Goal: Feedback & Contribution: Submit feedback/report problem

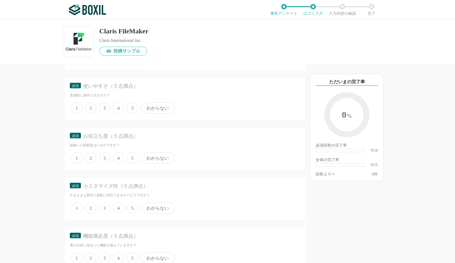
scroll to position [71, 0]
click at [119, 107] on span "4" at bounding box center [118, 107] width 11 height 11
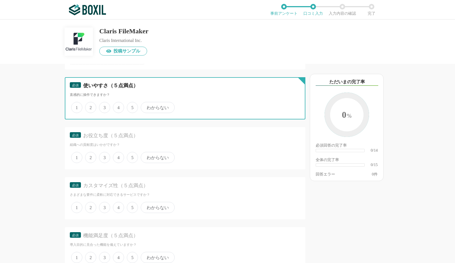
click at [118, 107] on input "4" at bounding box center [116, 105] width 4 height 4
radio input "true"
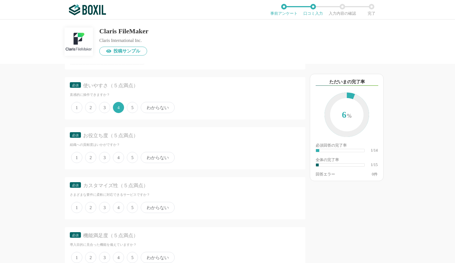
click at [132, 157] on span "5" at bounding box center [132, 157] width 11 height 11
click at [132, 157] on input "5" at bounding box center [130, 155] width 4 height 4
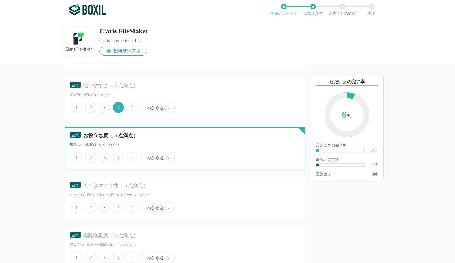
radio input "true"
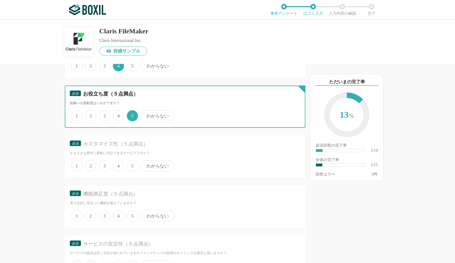
scroll to position [113, 0]
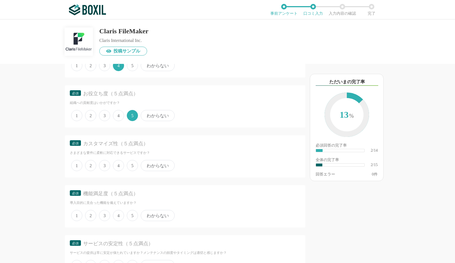
click at [133, 164] on span "5" at bounding box center [132, 165] width 11 height 11
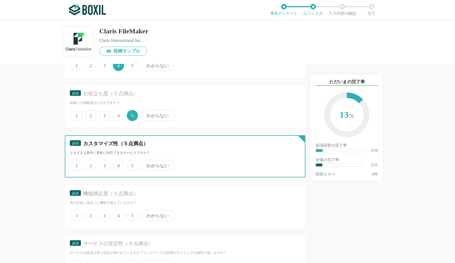
click at [132, 164] on input "5" at bounding box center [130, 163] width 4 height 4
radio input "true"
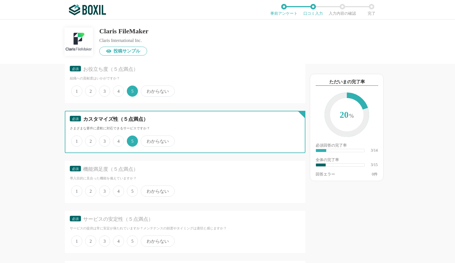
scroll to position [153, 0]
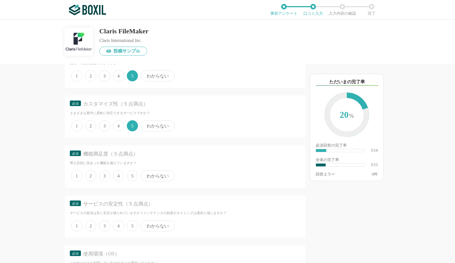
click at [120, 176] on span "4" at bounding box center [118, 175] width 11 height 11
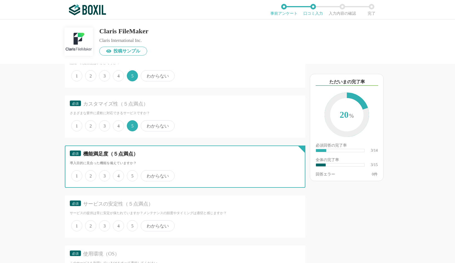
click at [118, 175] on input "4" at bounding box center [116, 173] width 4 height 4
radio input "true"
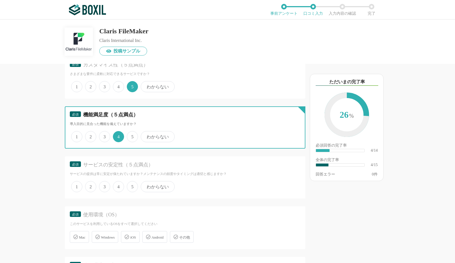
scroll to position [195, 0]
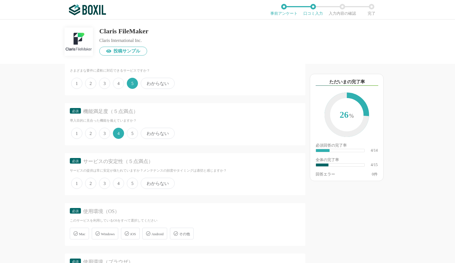
click at [120, 185] on span "4" at bounding box center [118, 183] width 11 height 11
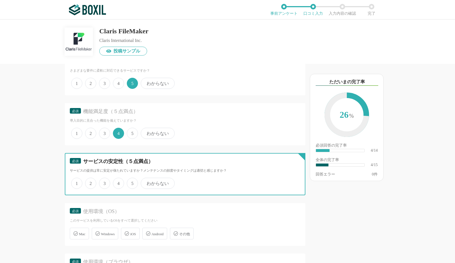
click at [118, 182] on input "4" at bounding box center [116, 181] width 4 height 4
radio input "true"
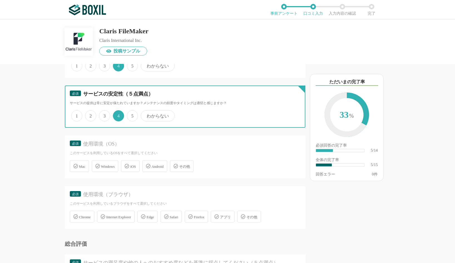
scroll to position [286, 0]
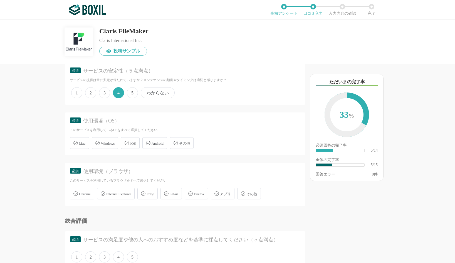
click at [85, 143] on span "Mac" at bounding box center [82, 144] width 6 height 4
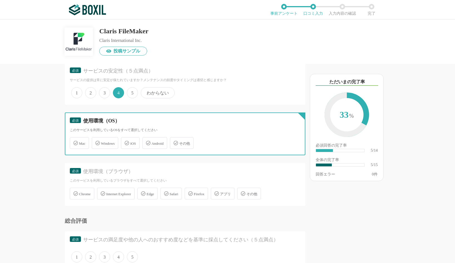
click at [75, 142] on input "Mac" at bounding box center [73, 140] width 4 height 4
checkbox input "true"
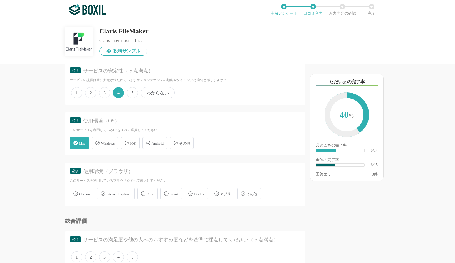
click at [103, 143] on span "Windows" at bounding box center [108, 144] width 14 height 4
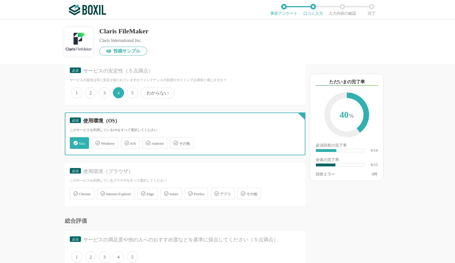
click at [96, 142] on input "Windows" at bounding box center [95, 140] width 4 height 4
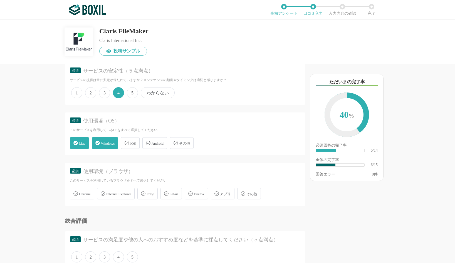
click at [118, 142] on div "Windows" at bounding box center [105, 143] width 26 height 12
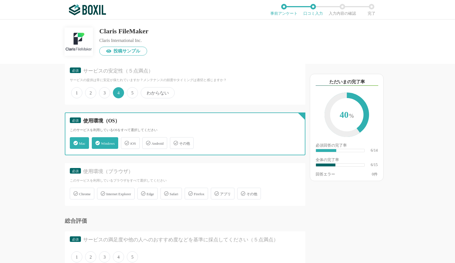
click at [96, 142] on input "Windows" at bounding box center [95, 140] width 4 height 4
checkbox input "false"
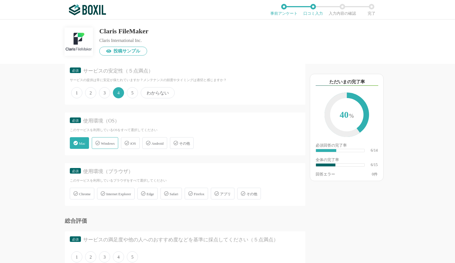
click at [133, 144] on span "iOS" at bounding box center [133, 144] width 6 height 4
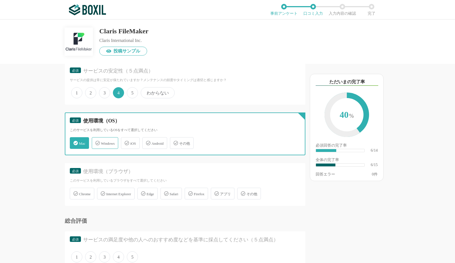
click at [126, 142] on input "iOS" at bounding box center [124, 140] width 4 height 4
checkbox input "true"
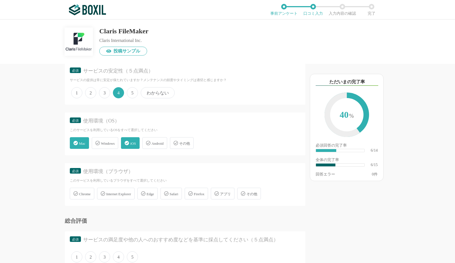
click at [115, 145] on span "Windows" at bounding box center [108, 144] width 14 height 4
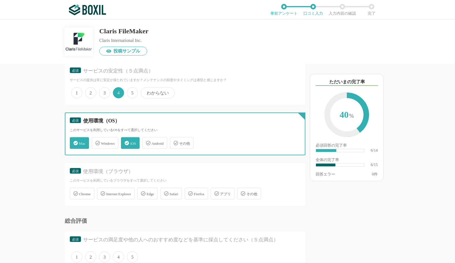
click at [96, 142] on input "Windows" at bounding box center [95, 140] width 4 height 4
checkbox input "true"
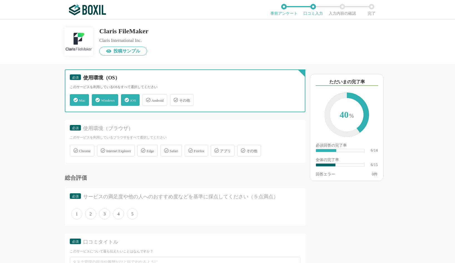
scroll to position [333, 0]
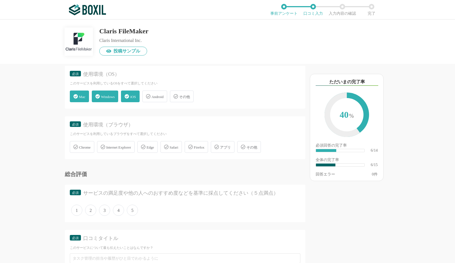
click at [83, 147] on span "Chrome" at bounding box center [85, 147] width 12 height 4
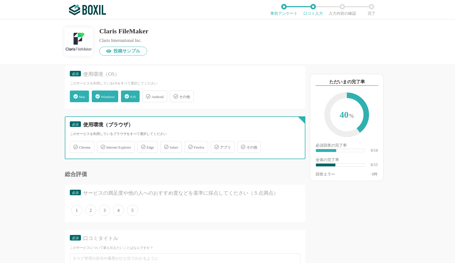
click at [75, 146] on input "Chrome" at bounding box center [73, 144] width 4 height 4
checkbox input "true"
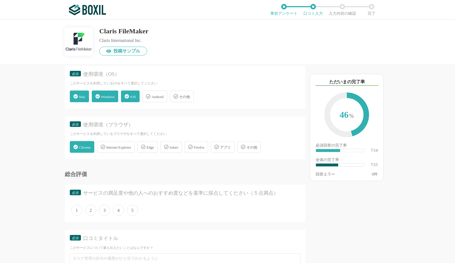
click at [154, 146] on span "Edge" at bounding box center [151, 147] width 8 height 4
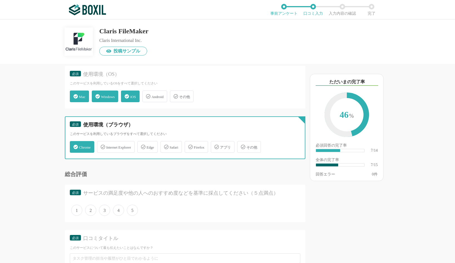
click at [142, 146] on input "Edge" at bounding box center [140, 144] width 4 height 4
checkbox input "true"
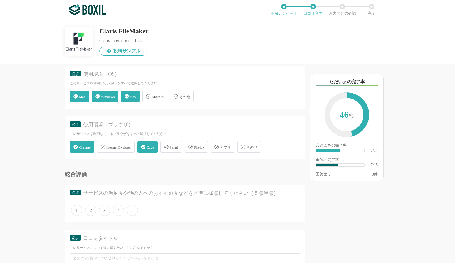
click at [178, 148] on span "Safari" at bounding box center [174, 147] width 9 height 4
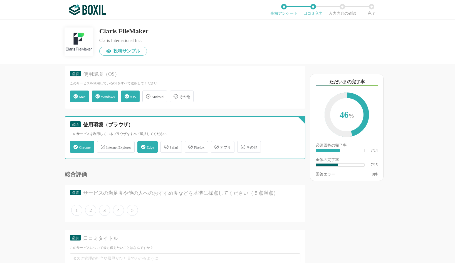
click at [165, 146] on input "Safari" at bounding box center [164, 144] width 4 height 4
checkbox input "true"
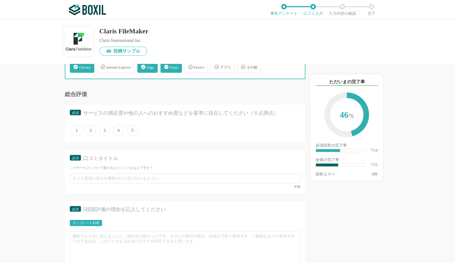
scroll to position [428, 0]
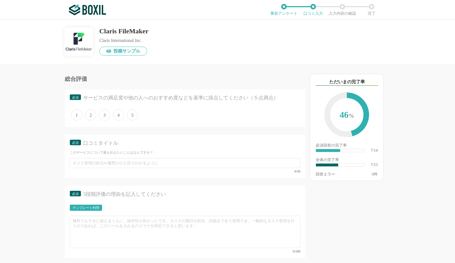
click at [134, 115] on span "5" at bounding box center [132, 115] width 11 height 11
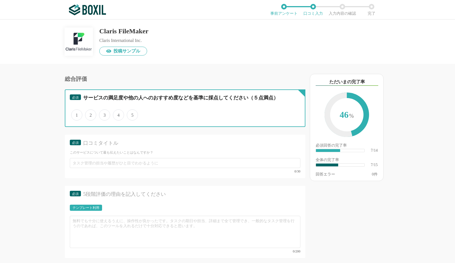
click at [132, 114] on input "5" at bounding box center [130, 112] width 4 height 4
radio input "true"
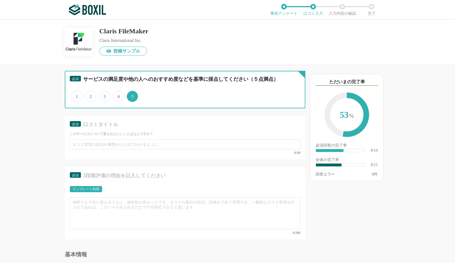
scroll to position [448, 0]
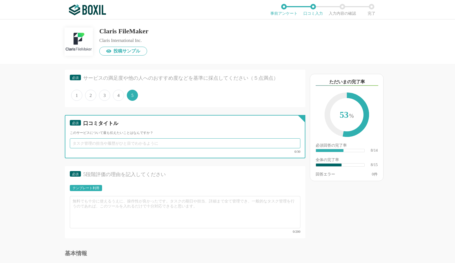
click at [146, 145] on input "text" at bounding box center [185, 143] width 231 height 10
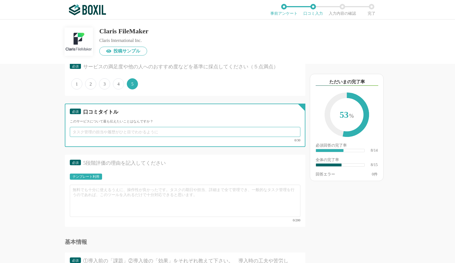
scroll to position [460, 0]
click at [254, 135] on input "text" at bounding box center [185, 132] width 231 height 10
type input "い"
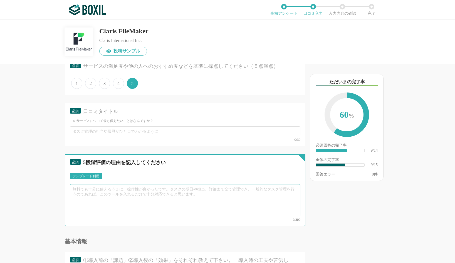
click at [155, 196] on textarea at bounding box center [185, 200] width 231 height 32
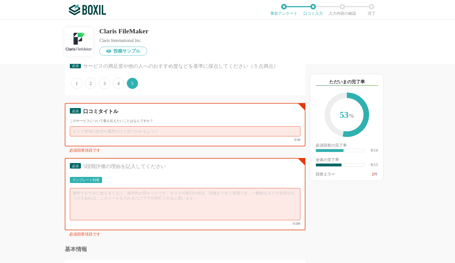
click at [150, 132] on input "text" at bounding box center [185, 132] width 231 height 10
type input "じ"
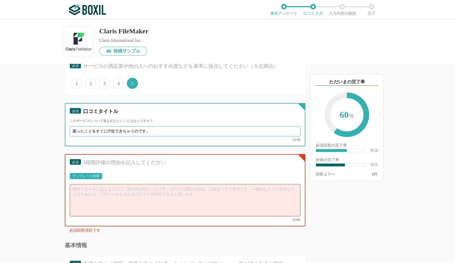
type input "困ったことをすぐにIT化できちゃうのです。"
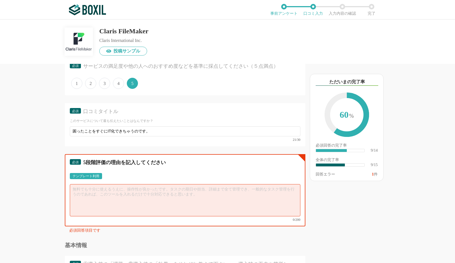
click at [116, 191] on textarea at bounding box center [185, 200] width 231 height 32
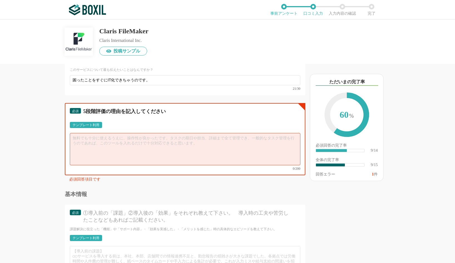
scroll to position [512, 0]
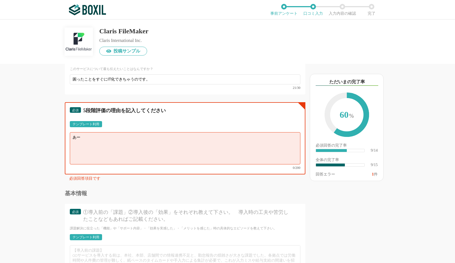
type textarea "あ"
click at [136, 140] on textarea "「あー・・これを毎月や" at bounding box center [185, 148] width 231 height 32
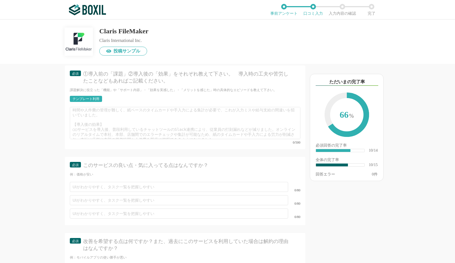
scroll to position [0, 0]
type textarea "「あー・・これを毎月やらないとイケないのか」と思うことってたくさんあるのですが、その中で半分でも『自分でIT化できる』と、全体の仕事の時間をグッと減らすことが…"
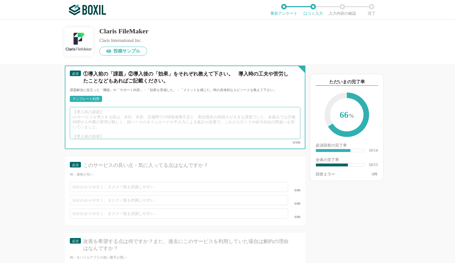
click at [135, 117] on textarea at bounding box center [185, 123] width 231 height 32
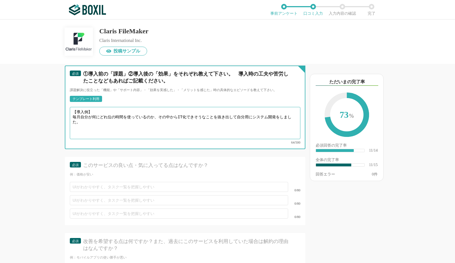
click at [253, 115] on textarea "【導入例】 毎月自分が何にどれ位の時間を使っているのか、その中からIT化できそうなことを抜き出して自分用にシステム開発をしました。" at bounding box center [185, 123] width 231 height 32
click at [197, 127] on textarea "【導入例】 毎月自分が何にどれ位の時間を使っているのか、その中からIT化できそうなことを抜き出して自分用にタスク管理のシステム開発をしました。" at bounding box center [185, 123] width 231 height 32
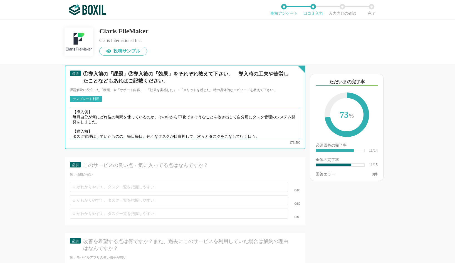
click at [289, 113] on textarea "【導入例】 毎月自分が何にどれ位の時間を使っているのか、その中からIT化できそうなことを抜き出して自分用にタスク管理のシステム開発をしました。 【導入前】 タ…" at bounding box center [185, 123] width 231 height 32
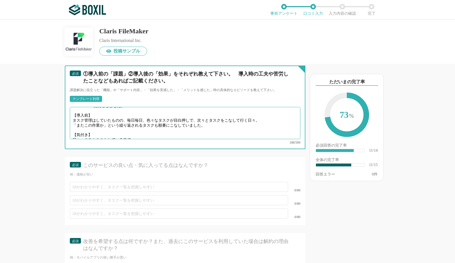
click at [146, 130] on textarea "【導入例】 毎月自分が何にどれ位の時間を使っているのか、その中からIT化できそうなことを抜き出して自分用にタスク管理のシステムをFileMaker開発をしまし…" at bounding box center [185, 123] width 231 height 32
type textarea "【導入例】 毎月自分が何にどれ位の時間を使っているのか、その中からIT化できそうなことを抜き出して自分用にタスク管理のシステムをFileMaker開発をしまし…"
